Goal: Browse casually: Explore the website without a specific task or goal

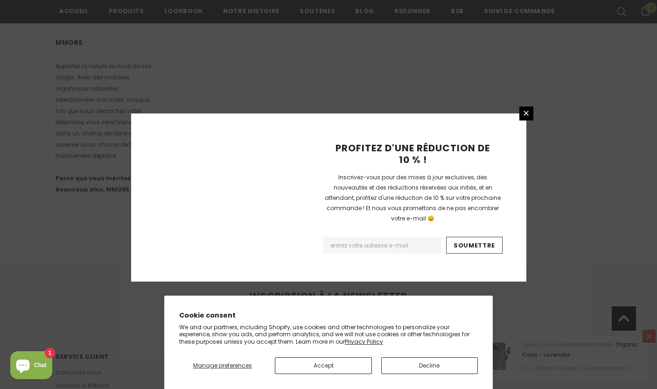
scroll to position [591, 0]
